Goal: Transaction & Acquisition: Purchase product/service

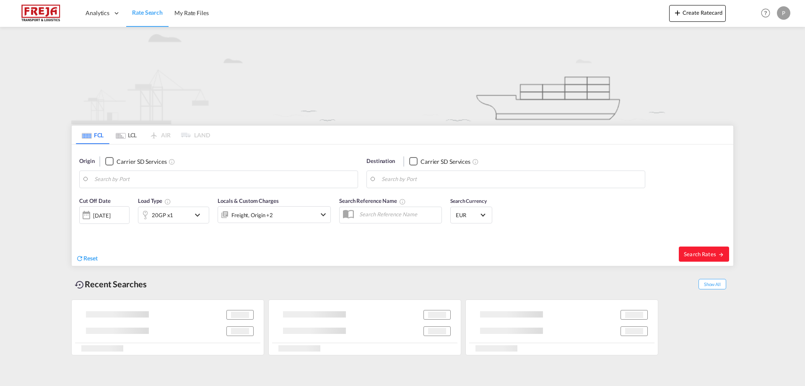
type input "[PERSON_NAME] ([PERSON_NAME]), [GEOGRAPHIC_DATA]"
type input "[GEOGRAPHIC_DATA], DKFRC"
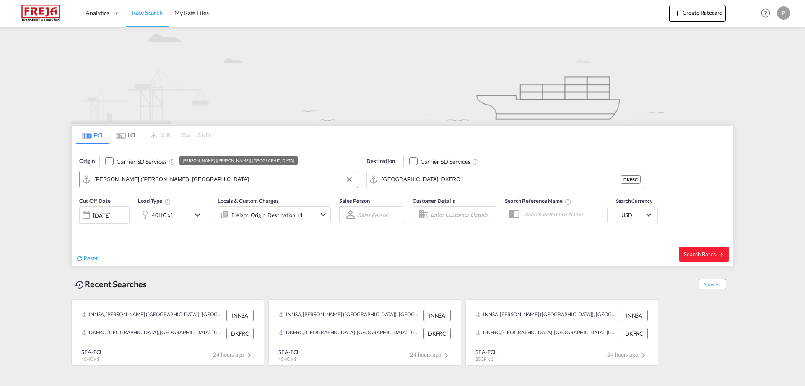
click at [138, 174] on input "[PERSON_NAME] ([PERSON_NAME]), [GEOGRAPHIC_DATA]" at bounding box center [223, 179] width 259 height 13
click at [693, 253] on span "Search Rates" at bounding box center [704, 253] width 40 height 7
type input "INNSA to DKFRC / [DATE]"
